Goal: Ask a question

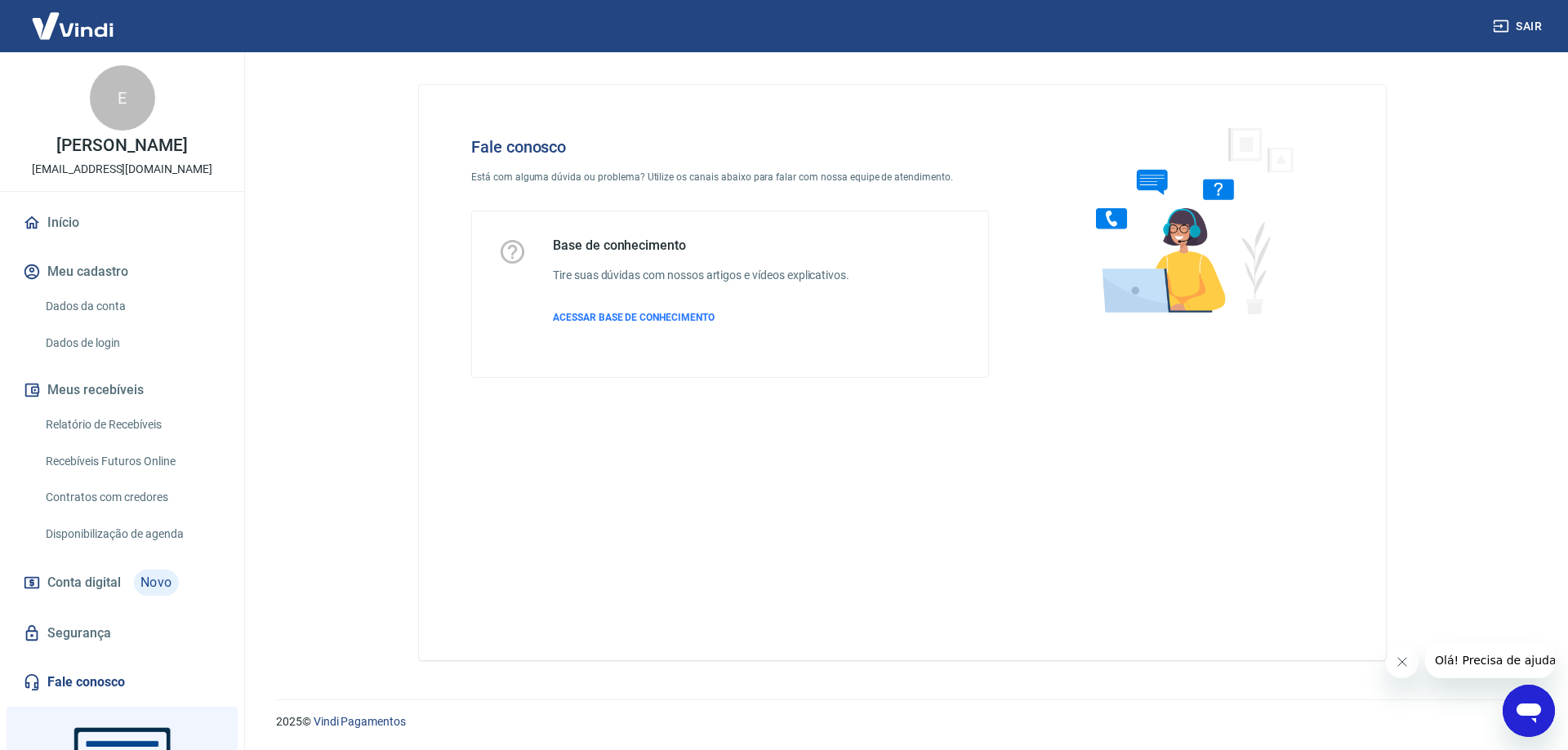
click at [1401, 659] on icon "Fechar mensagem da empresa" at bounding box center [1401, 662] width 13 height 13
click at [594, 319] on span "ACESSAR BASE DE CONHECIMENTO" at bounding box center [634, 317] width 161 height 11
click at [1528, 706] on icon "Abrir janela de mensagens" at bounding box center [1529, 713] width 25 height 19
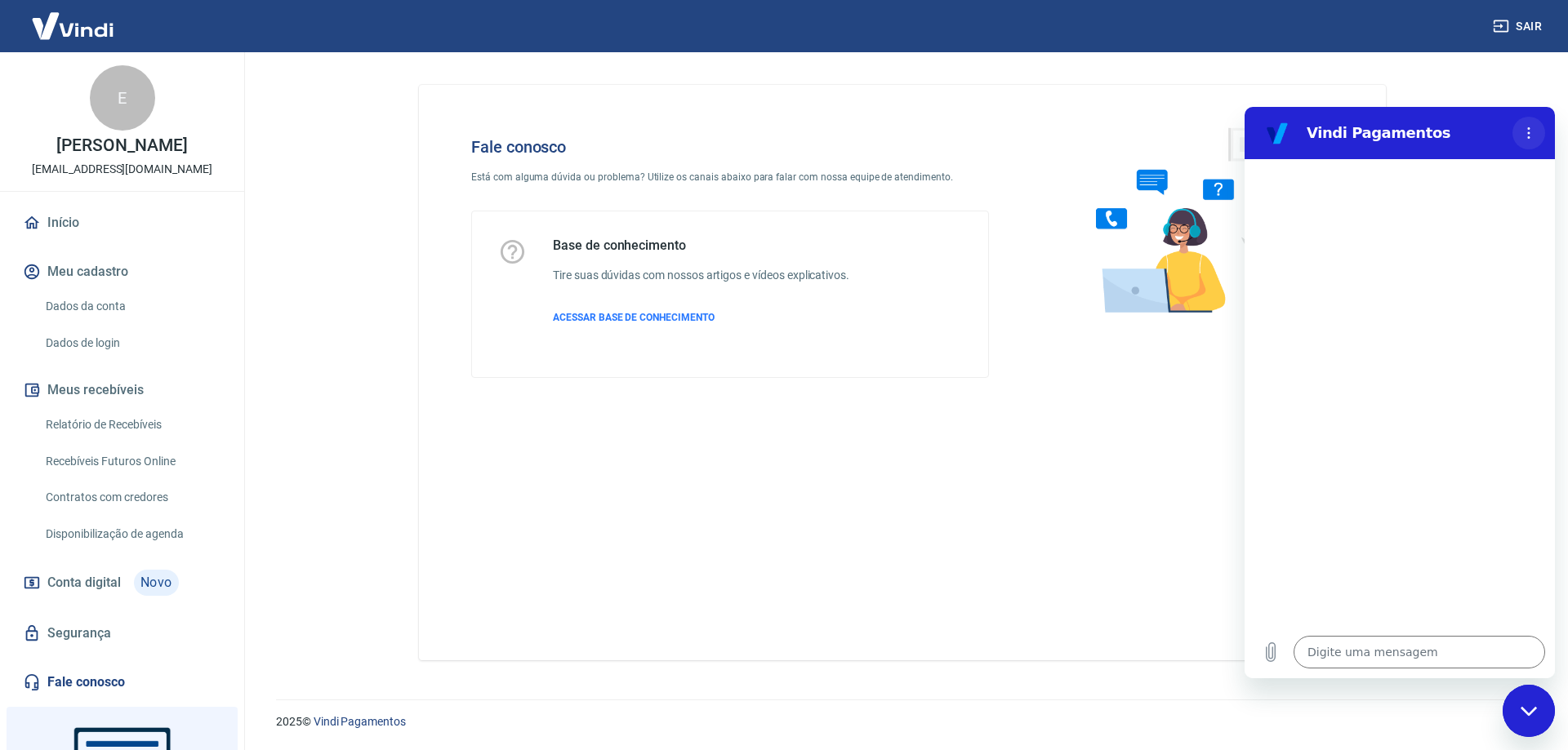
click at [1531, 132] on icon "Menu de opções" at bounding box center [1529, 132] width 13 height 13
drag, startPoint x: 1240, startPoint y: 409, endPoint x: 32, endPoint y: 388, distance: 1208.2
click at [1240, 409] on div "Fale conosco Está com alguma dúvida ou problema? Utilize os canais abaixo para …" at bounding box center [902, 372] width 967 height 576
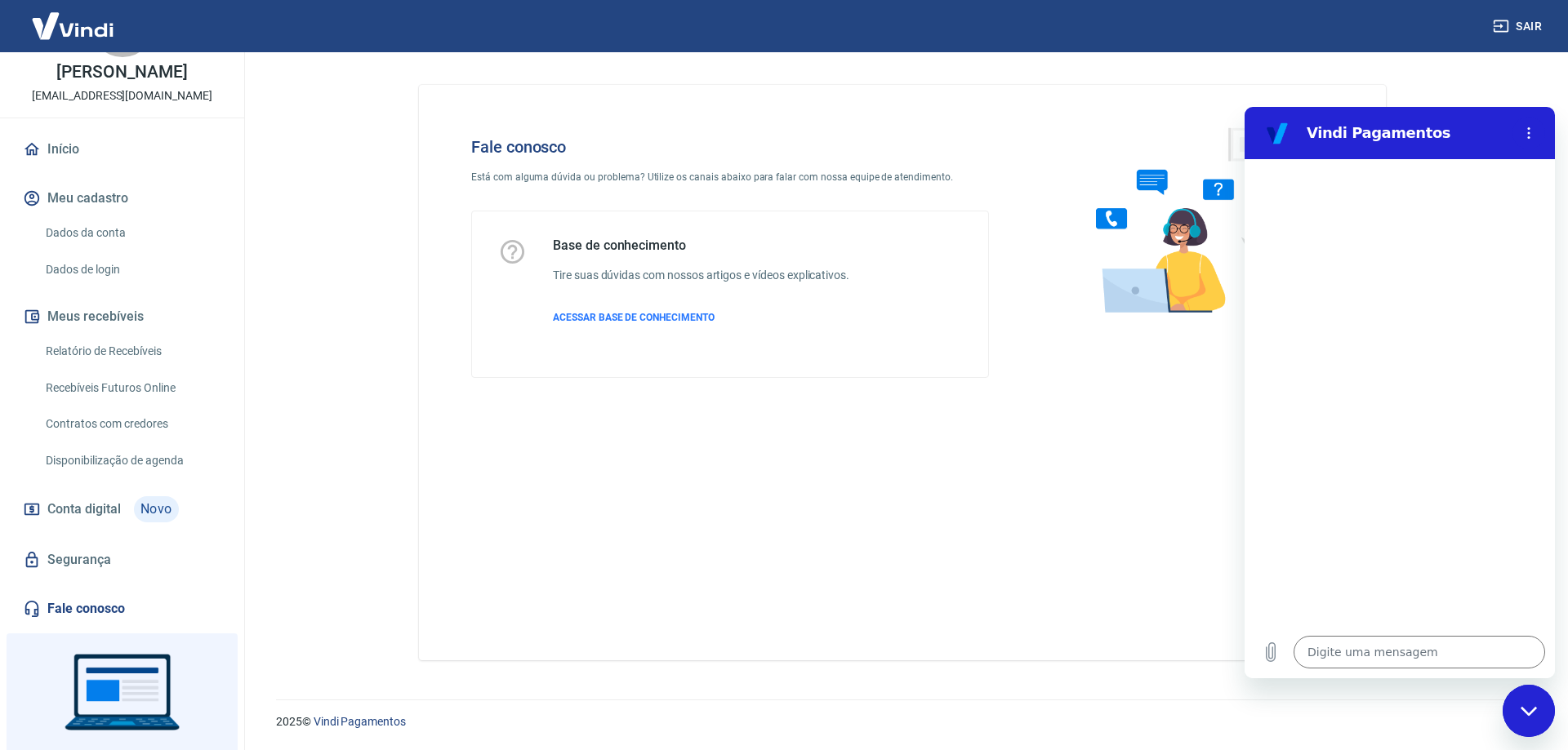
scroll to position [148, 0]
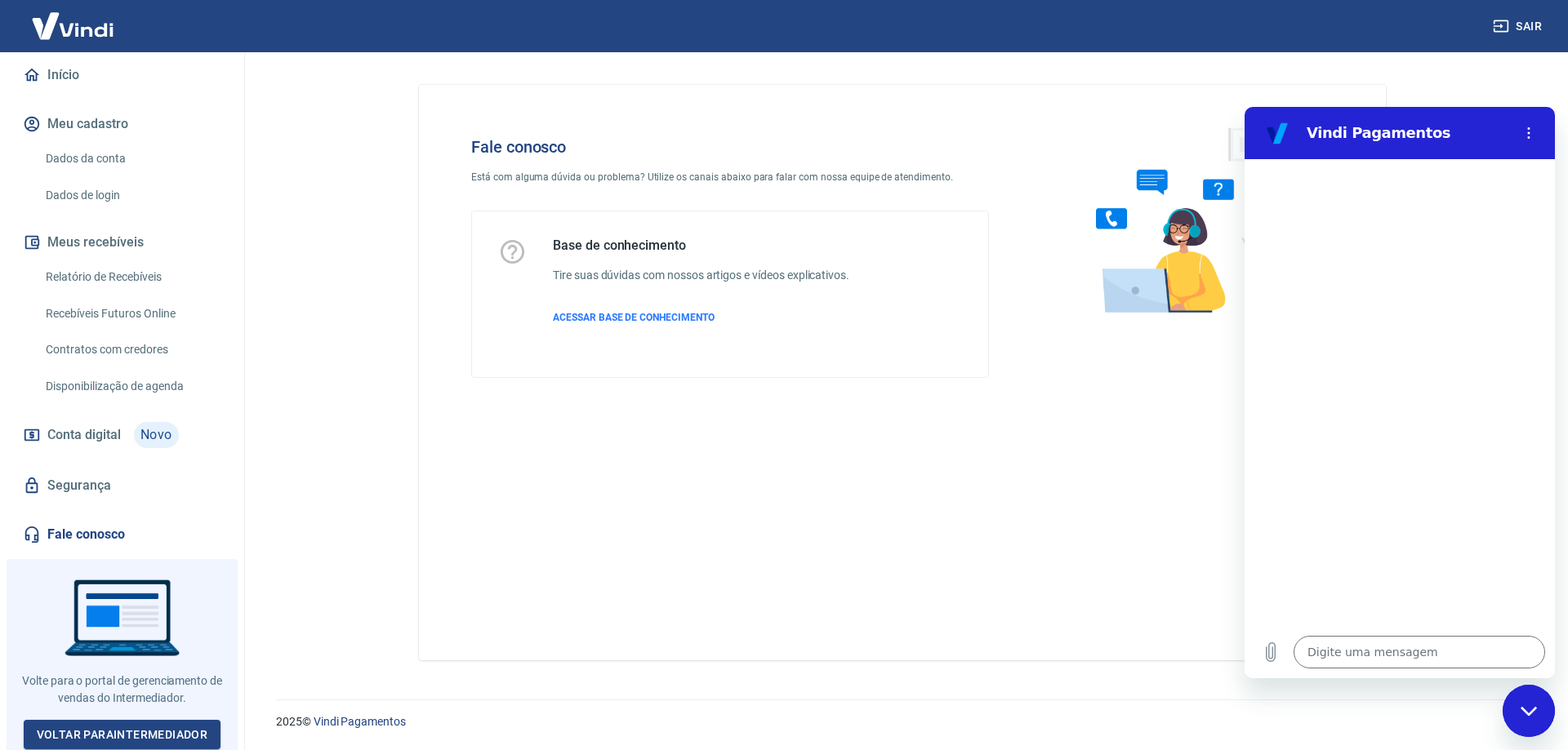
click at [328, 577] on main "Fale conosco Está com alguma dúvida ou problema? Utilize os canais abaixo para …" at bounding box center [902, 401] width 1331 height 698
drag, startPoint x: 859, startPoint y: 589, endPoint x: 959, endPoint y: 514, distance: 125.0
click at [863, 588] on div "Fale conosco Está com alguma dúvida ou problema? Utilize os canais abaixo para …" at bounding box center [902, 372] width 967 height 576
click at [1533, 137] on icon "Menu de opções" at bounding box center [1529, 132] width 13 height 13
click at [1536, 717] on div "Fechar janela de mensagens" at bounding box center [1529, 711] width 49 height 49
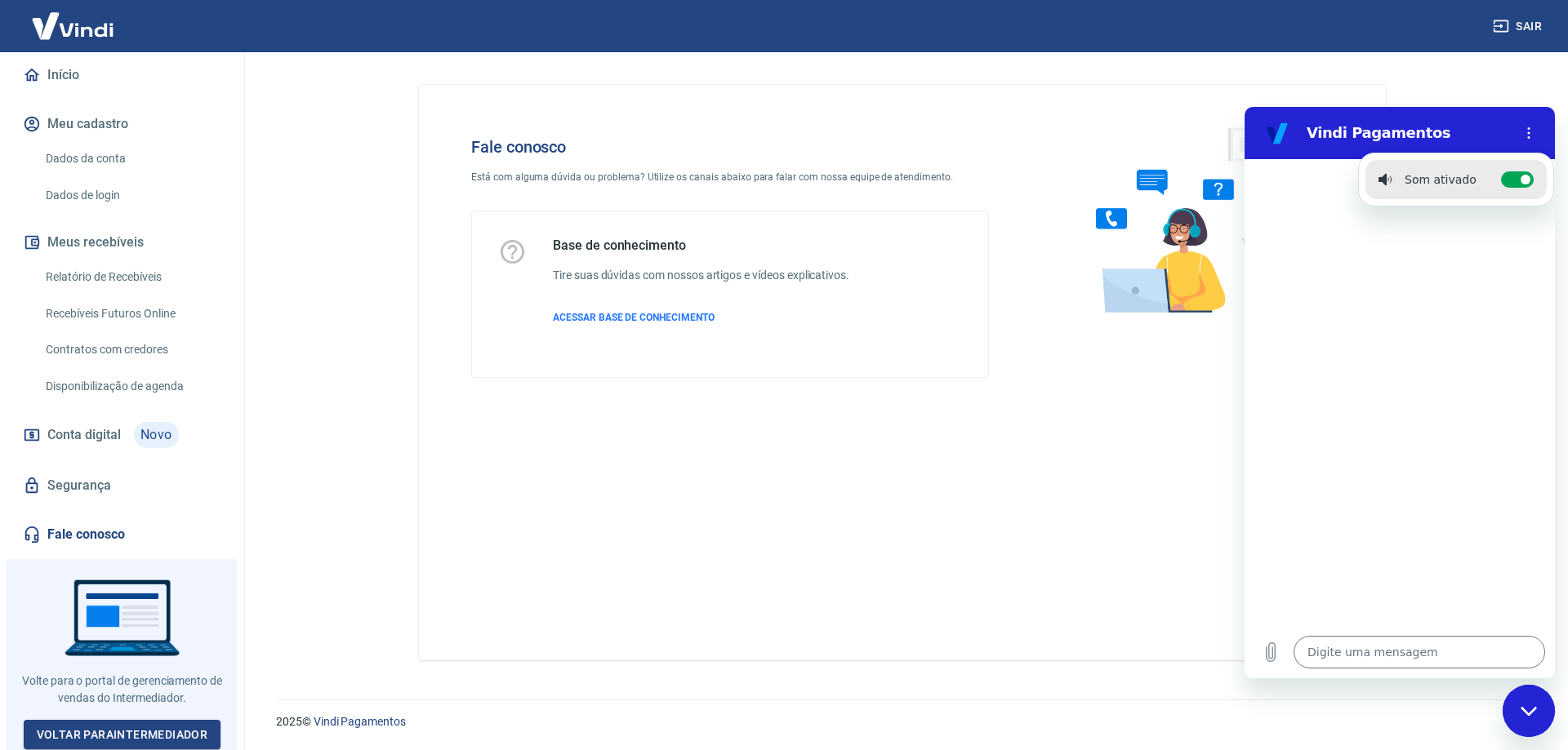
type textarea "x"
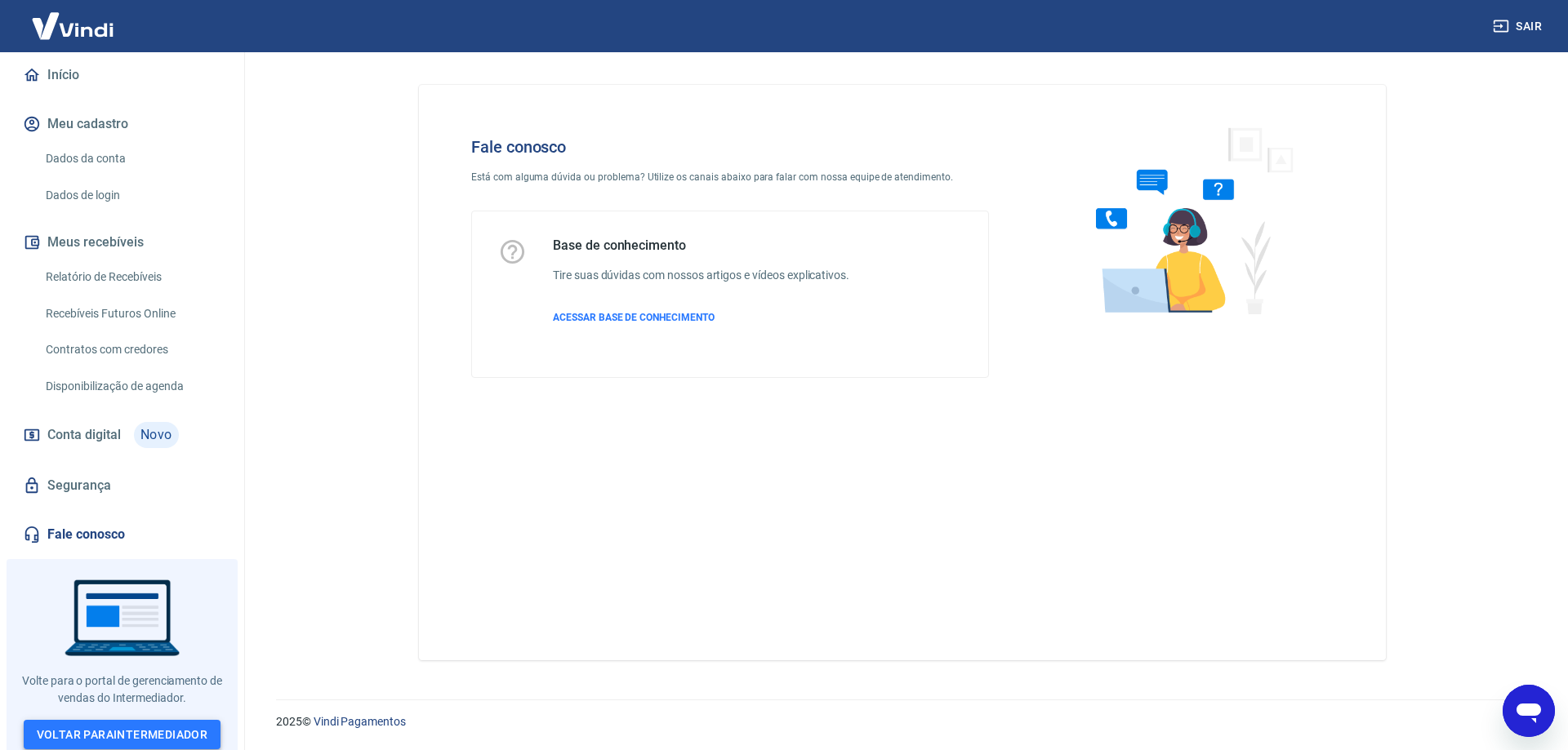
click at [117, 725] on link "Voltar para Intermediador" at bounding box center [122, 735] width 197 height 30
